Goal: Task Accomplishment & Management: Manage account settings

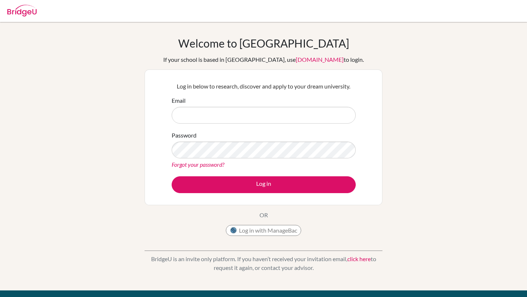
click at [346, 122] on input "Email" at bounding box center [264, 115] width 184 height 17
click at [288, 120] on input "Email" at bounding box center [264, 115] width 184 height 17
click at [251, 123] on input "Email" at bounding box center [264, 115] width 184 height 17
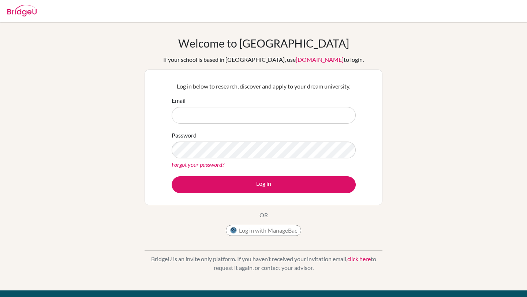
click at [251, 123] on input "Email" at bounding box center [264, 115] width 184 height 17
click at [248, 126] on form "Email Password Forgot your password? Log in" at bounding box center [264, 144] width 184 height 97
click at [243, 107] on input "Email" at bounding box center [264, 115] width 184 height 17
type input "r"
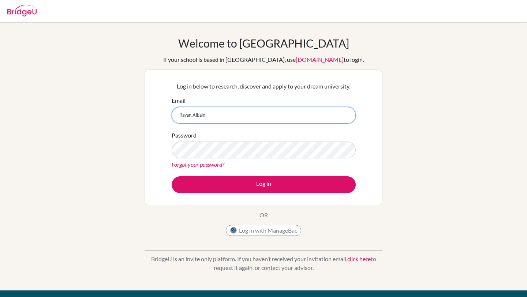
click at [227, 118] on input "Rayan.Albaini" at bounding box center [264, 115] width 184 height 17
type input "Rayan.Albaini@ris.ae"
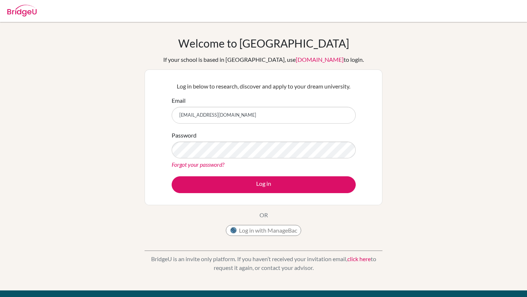
click at [215, 164] on link "Forgot your password?" at bounding box center [198, 164] width 53 height 7
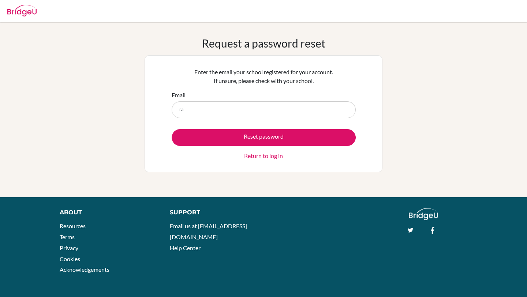
type input "r"
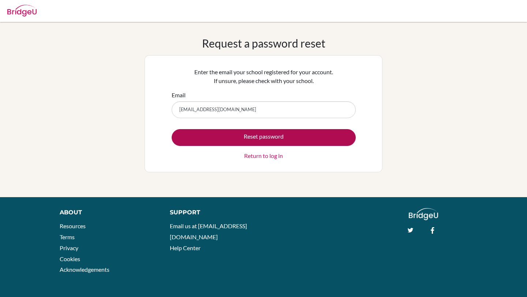
type input "[EMAIL_ADDRESS][DOMAIN_NAME]"
click at [216, 135] on button "Reset password" at bounding box center [264, 137] width 184 height 17
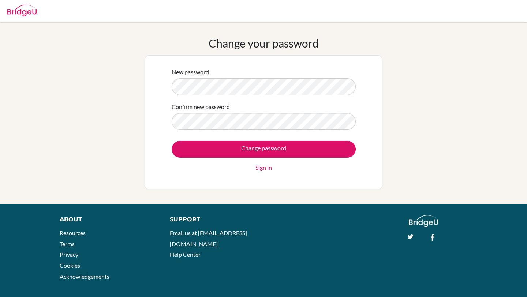
click at [162, 85] on div "New password Confirm new password Change password Sign in" at bounding box center [264, 122] width 238 height 134
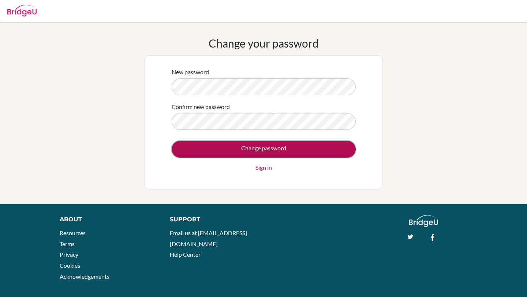
click at [214, 144] on input "Change password" at bounding box center [264, 149] width 184 height 17
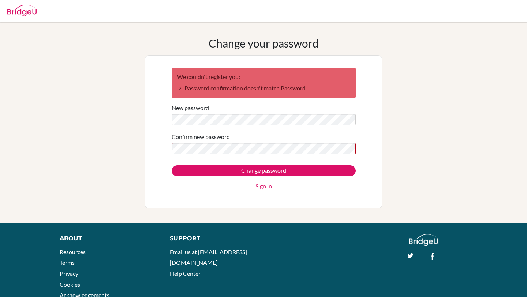
click at [189, 143] on div "Confirm new password" at bounding box center [264, 143] width 184 height 22
click at [202, 165] on form "We couldn't register you: Password confirmation doesn't match Password New pass…" at bounding box center [264, 129] width 184 height 123
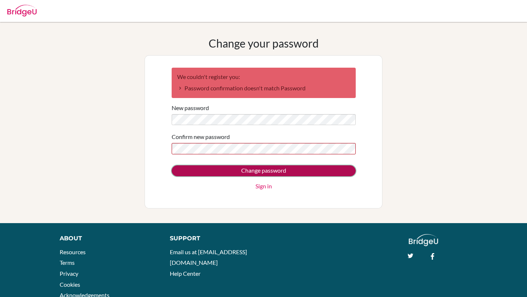
click at [201, 170] on input "Change password" at bounding box center [264, 170] width 184 height 11
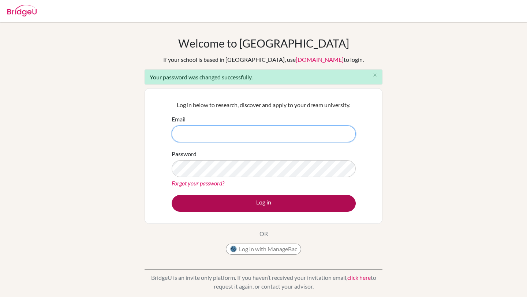
type input "rayan.albaini@ris.ae"
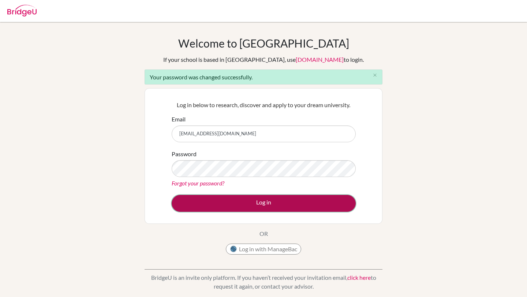
click at [270, 208] on button "Log in" at bounding box center [264, 203] width 184 height 17
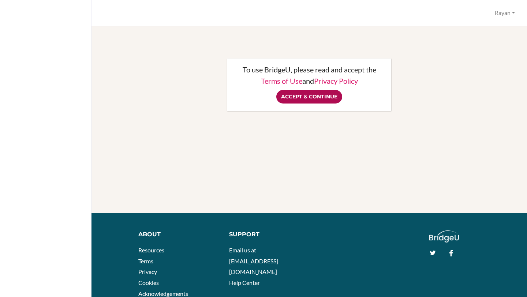
click at [315, 97] on input "Accept & Continue" at bounding box center [309, 97] width 66 height 14
